Goal: Information Seeking & Learning: Learn about a topic

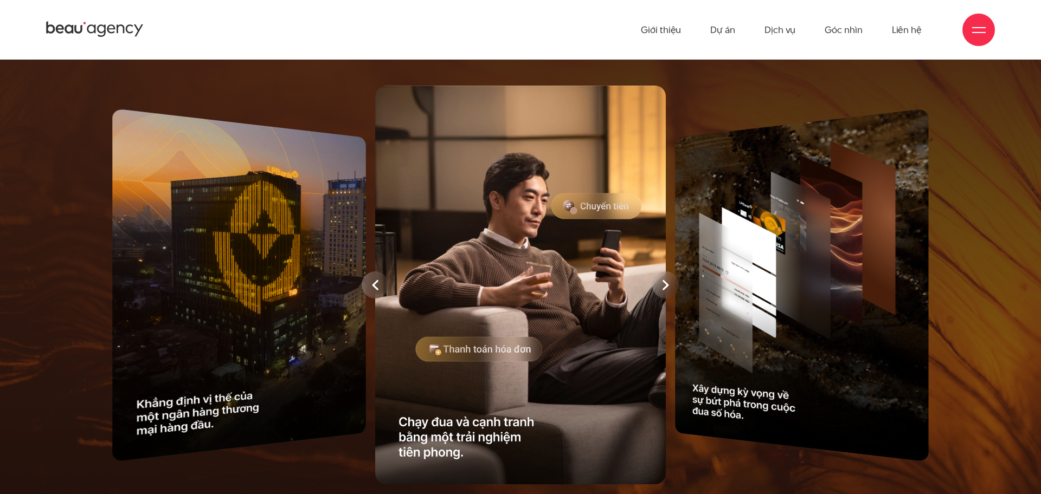
click at [217, 288] on div at bounding box center [520, 285] width 905 height 410
click at [287, 286] on div at bounding box center [520, 285] width 905 height 410
click at [828, 262] on div at bounding box center [520, 285] width 905 height 410
click at [661, 282] on div at bounding box center [665, 285] width 27 height 27
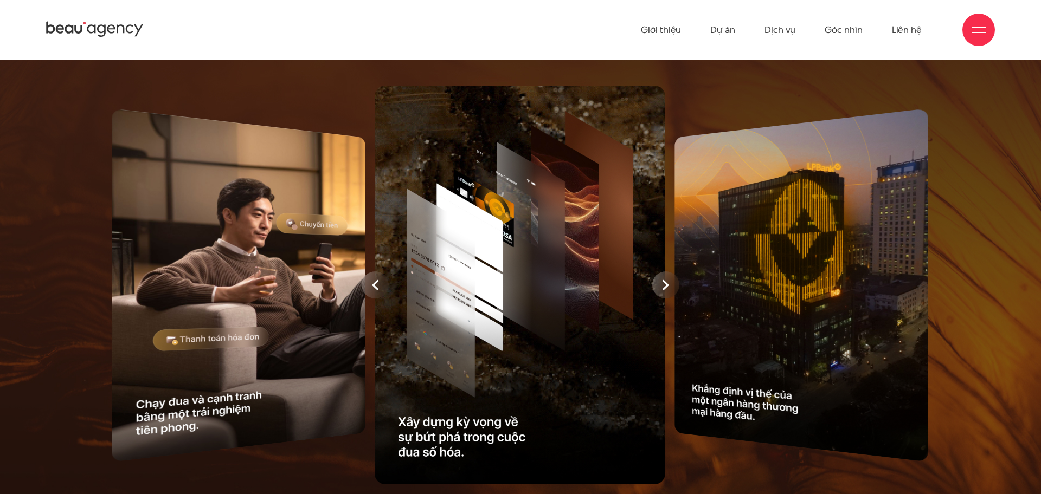
click at [383, 281] on div at bounding box center [375, 285] width 27 height 27
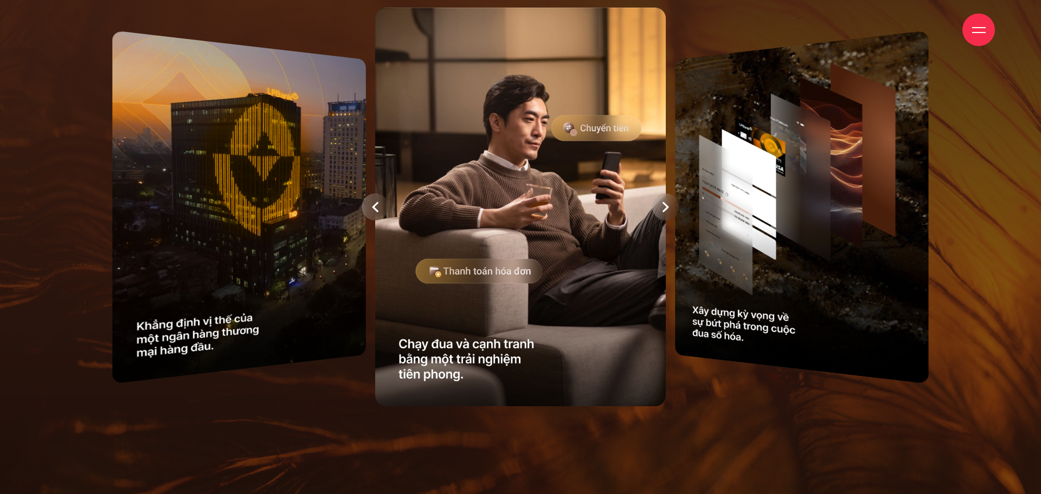
click at [378, 206] on icon at bounding box center [375, 207] width 7 height 11
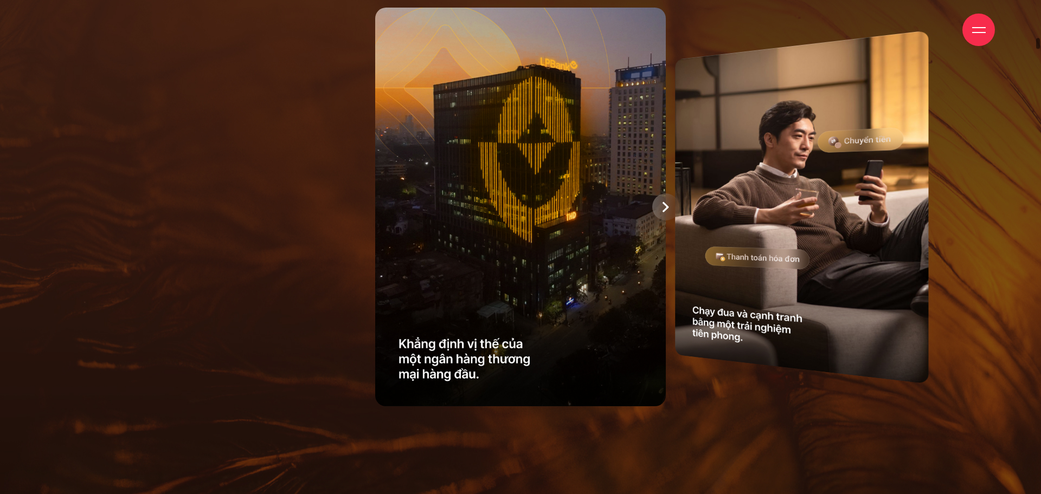
click at [660, 209] on div at bounding box center [665, 207] width 27 height 27
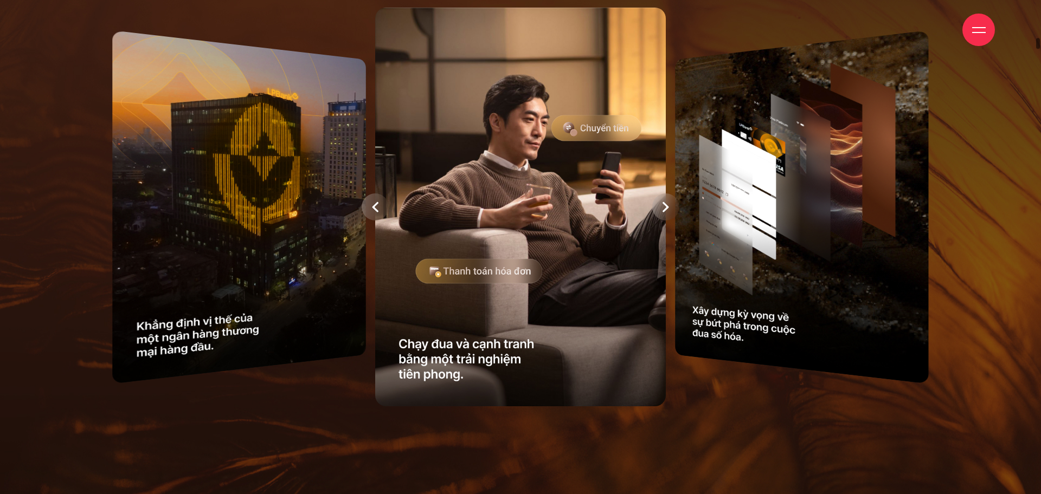
click at [370, 209] on div at bounding box center [375, 207] width 27 height 27
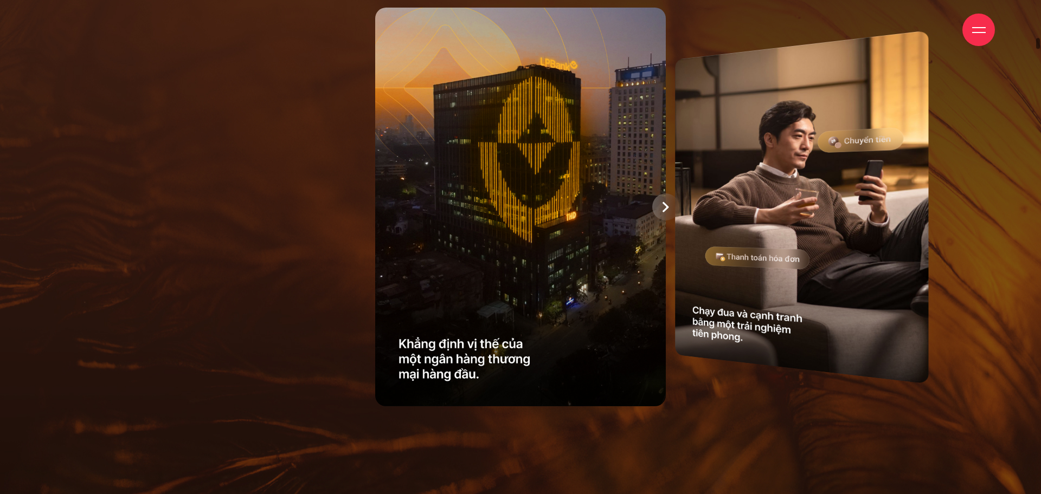
click at [668, 209] on icon at bounding box center [666, 207] width 7 height 11
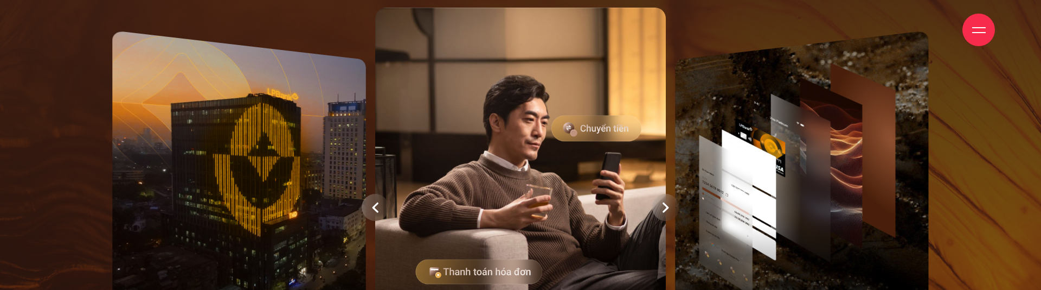
click at [665, 209] on icon at bounding box center [666, 207] width 6 height 10
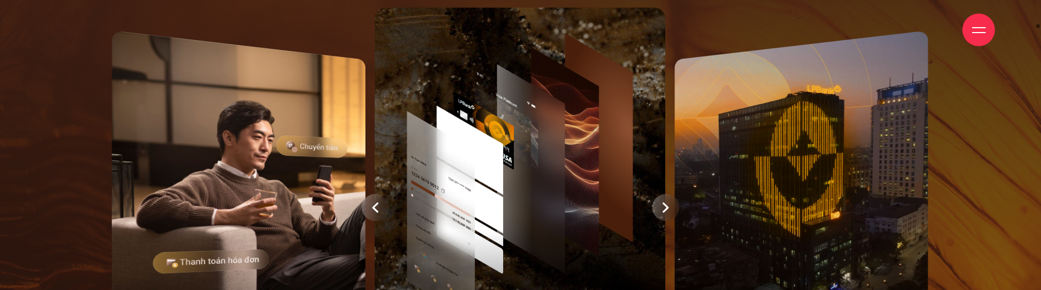
click at [368, 210] on div at bounding box center [375, 207] width 27 height 27
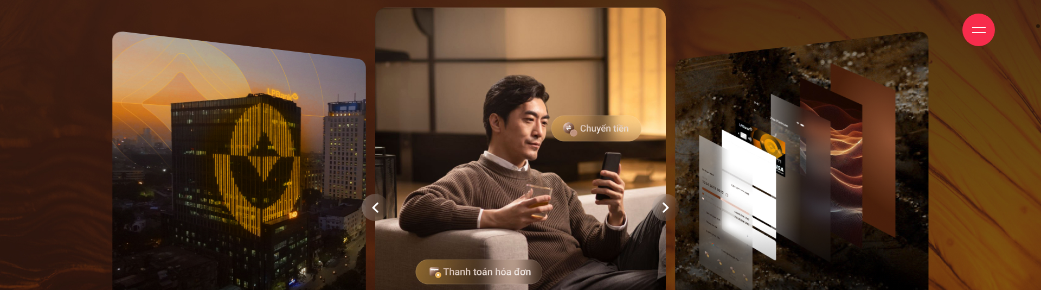
click at [669, 204] on div at bounding box center [665, 207] width 27 height 27
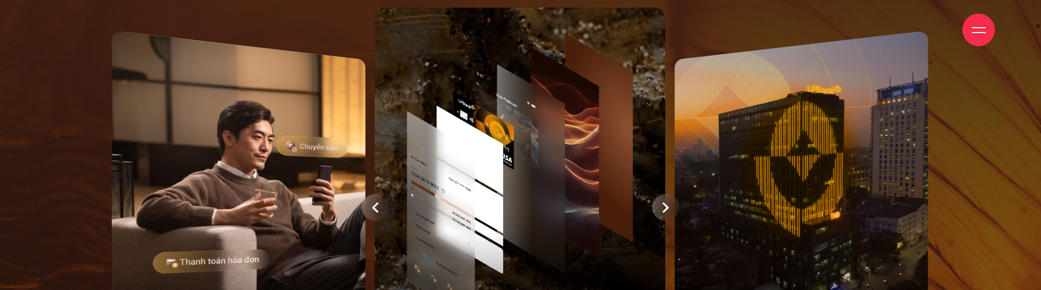
click at [380, 200] on div at bounding box center [375, 207] width 27 height 27
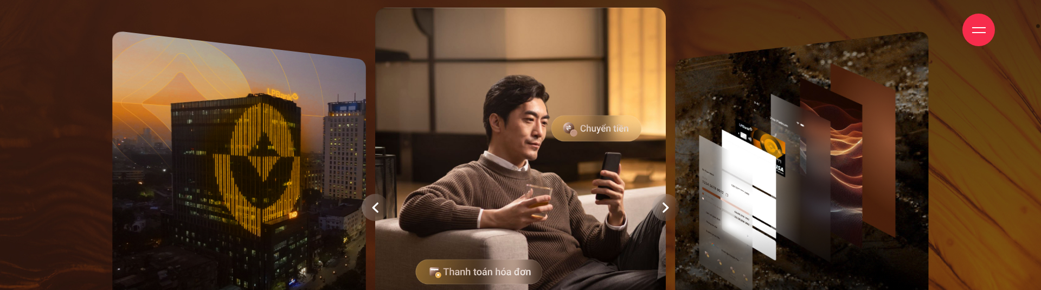
click at [370, 209] on div at bounding box center [375, 207] width 27 height 27
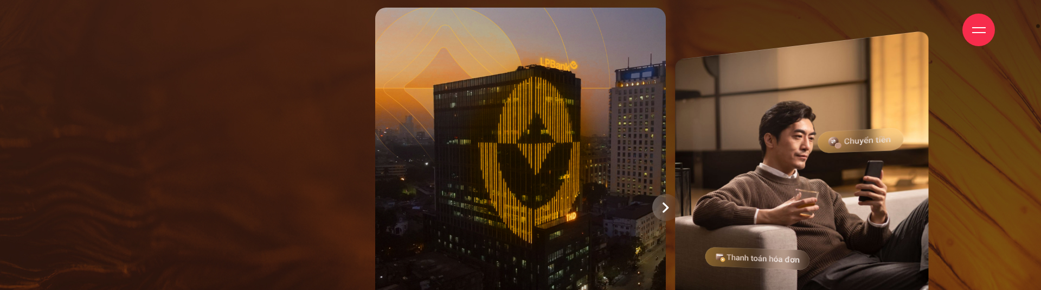
click at [473, 196] on img at bounding box center [520, 208] width 291 height 400
click at [661, 202] on div at bounding box center [665, 207] width 27 height 27
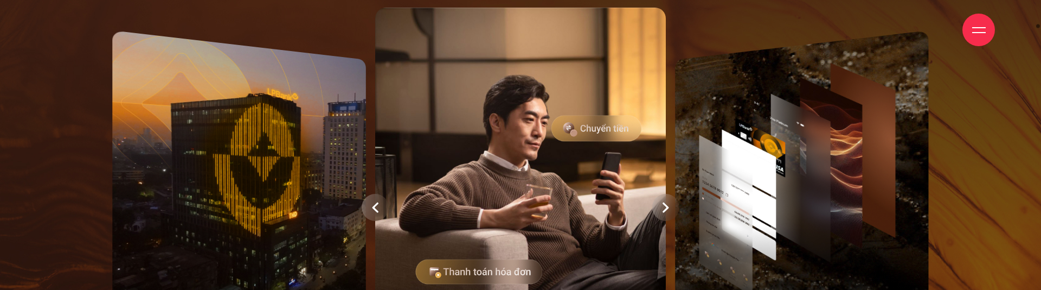
click at [380, 209] on div at bounding box center [375, 207] width 27 height 27
